Goal: Complete application form

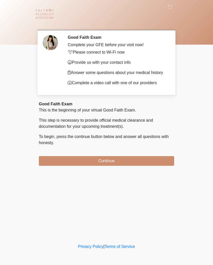
scroll to position [6, 0]
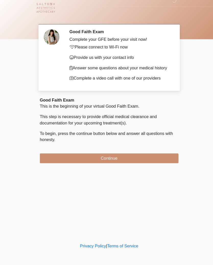
click at [97, 159] on button "Continue" at bounding box center [106, 161] width 135 height 10
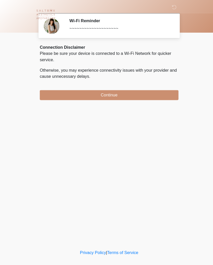
click at [104, 93] on button "Continue" at bounding box center [106, 93] width 135 height 10
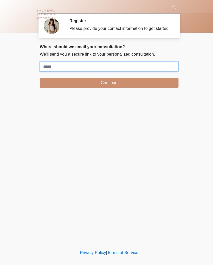
click at [73, 69] on input "Where should we email your treatment plan?" at bounding box center [106, 65] width 135 height 10
click at [71, 68] on input "Where should we email your treatment plan?" at bounding box center [106, 65] width 135 height 10
type input "**********"
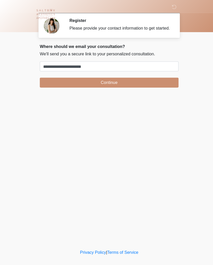
click at [115, 86] on button "Continue" at bounding box center [106, 81] width 135 height 10
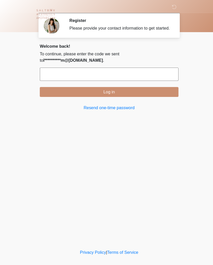
click at [123, 78] on input "text" at bounding box center [106, 72] width 135 height 13
type input "******"
click at [117, 95] on button "Log in" at bounding box center [106, 90] width 135 height 10
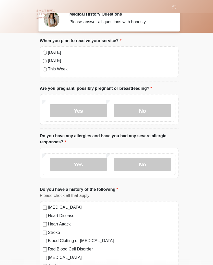
click at [153, 115] on label "No" at bounding box center [139, 108] width 56 height 13
click at [158, 167] on label "No" at bounding box center [139, 160] width 56 height 13
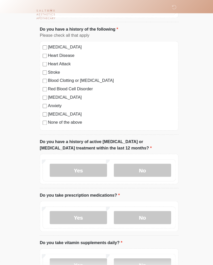
scroll to position [165, 0]
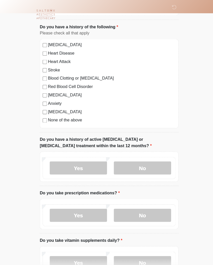
click at [151, 166] on label "No" at bounding box center [139, 164] width 56 height 13
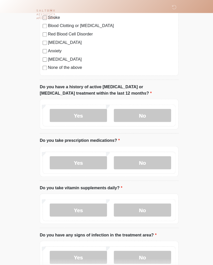
scroll to position [220, 0]
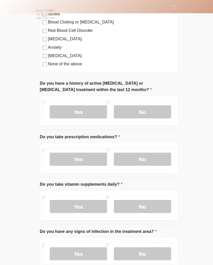
click at [87, 158] on label "Yes" at bounding box center [77, 155] width 56 height 13
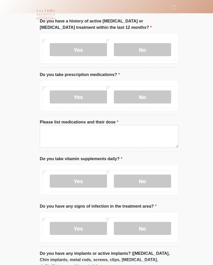
scroll to position [277, 0]
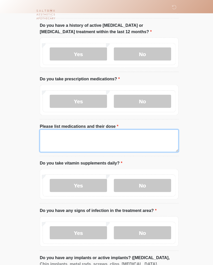
click at [122, 134] on textarea "Please list medications and their dose" at bounding box center [106, 137] width 135 height 22
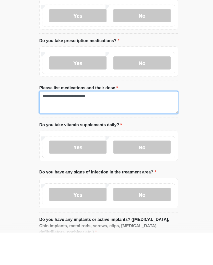
type textarea "**********"
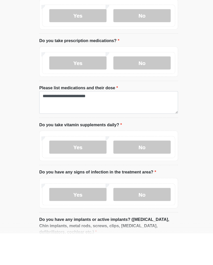
click at [83, 175] on label "Yes" at bounding box center [77, 181] width 56 height 13
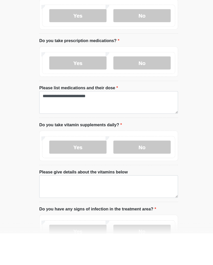
scroll to position [314, 0]
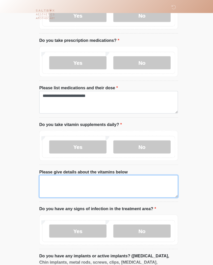
click at [120, 174] on textarea "Please give details about the vitamins below" at bounding box center [106, 182] width 135 height 22
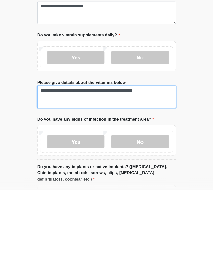
type textarea "**********"
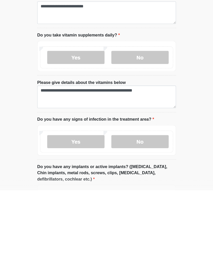
click at [147, 212] on label "No" at bounding box center [139, 218] width 56 height 13
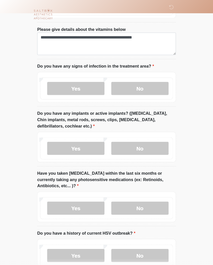
scroll to position [456, 0]
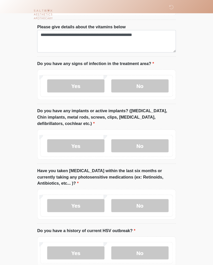
click at [146, 142] on label "No" at bounding box center [139, 142] width 56 height 13
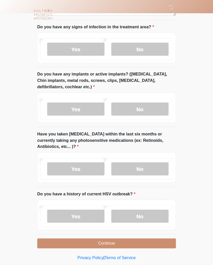
scroll to position [492, 0]
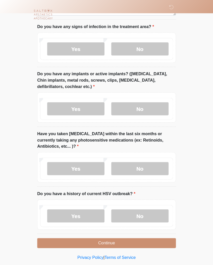
click at [147, 164] on label "No" at bounding box center [139, 164] width 56 height 13
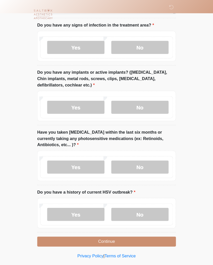
click at [138, 209] on label "No" at bounding box center [139, 209] width 56 height 13
click at [126, 235] on button "Continue" at bounding box center [106, 236] width 135 height 10
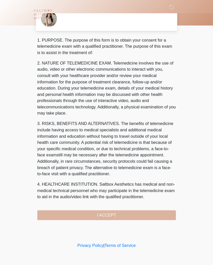
scroll to position [0, 0]
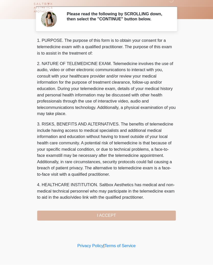
click at [129, 213] on div "1. PURPOSE. The purpose of this form is to obtain your consent for a telemedici…" at bounding box center [106, 132] width 135 height 179
click at [109, 213] on div "1. PURPOSE. The purpose of this form is to obtain your consent for a telemedici…" at bounding box center [106, 132] width 135 height 179
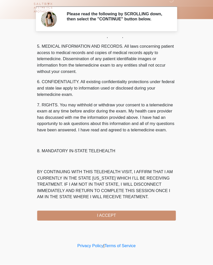
scroll to position [176, 0]
click at [110, 212] on button "I ACCEPT" at bounding box center [106, 217] width 135 height 10
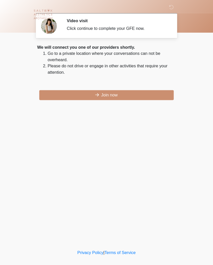
click at [113, 95] on button "Join now" at bounding box center [106, 93] width 131 height 10
